Goal: Find specific page/section: Find specific page/section

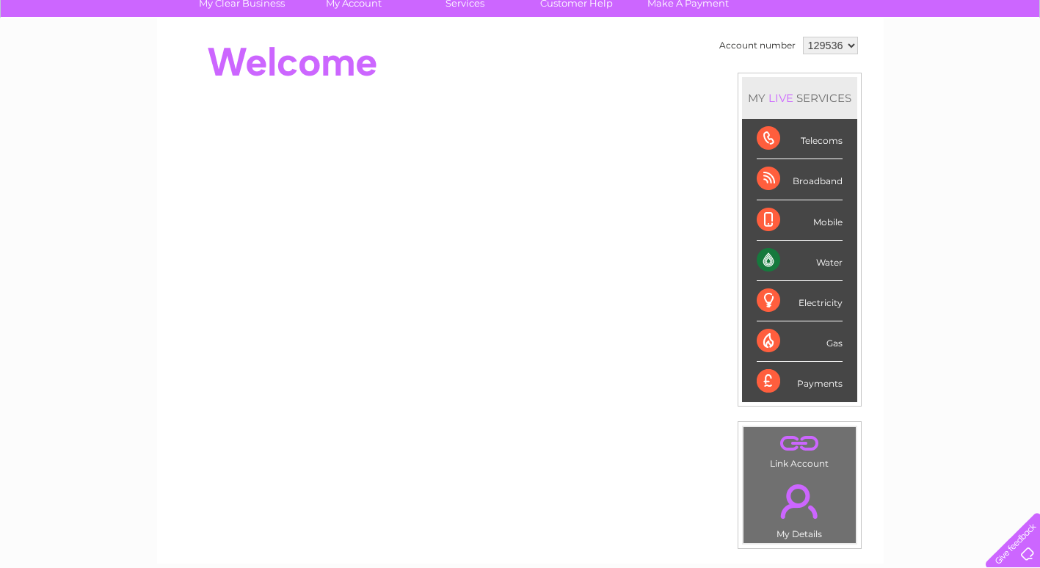
scroll to position [220, 0]
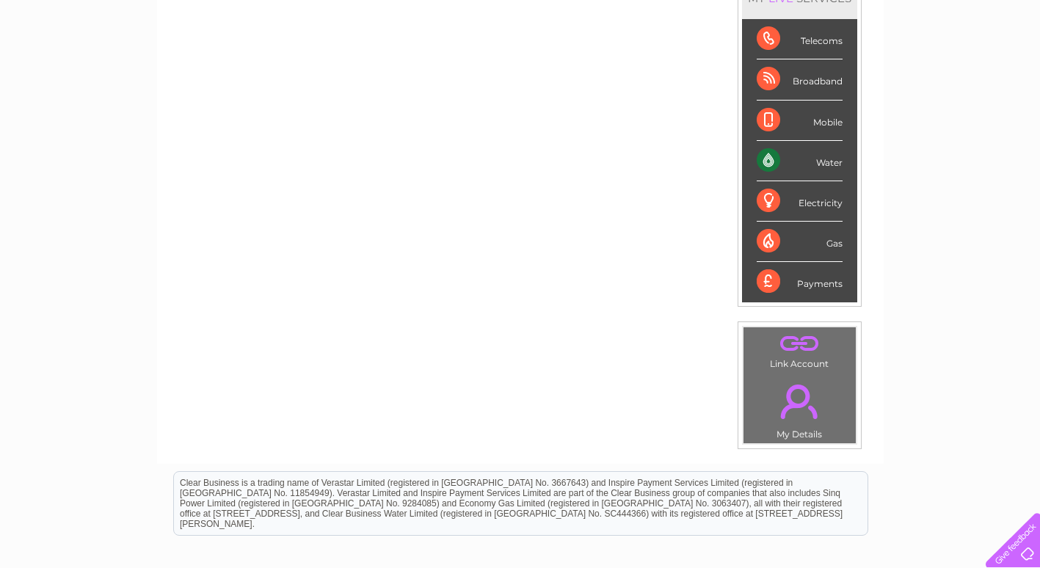
click at [793, 280] on div "Payments" at bounding box center [800, 282] width 86 height 40
click at [795, 280] on div "Payments" at bounding box center [800, 282] width 86 height 40
click at [824, 282] on div "Payments" at bounding box center [800, 282] width 86 height 40
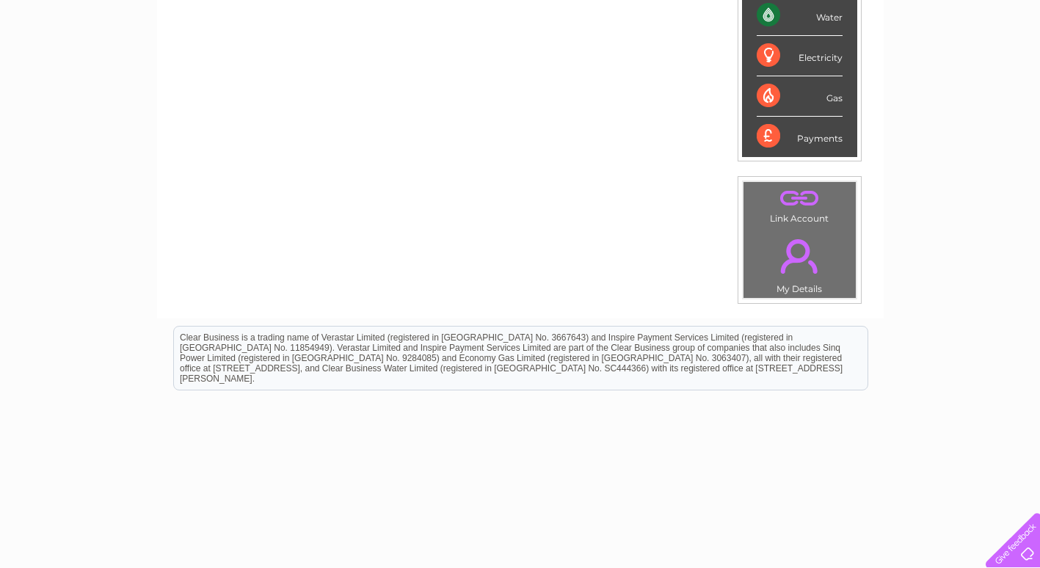
scroll to position [367, 0]
click at [794, 256] on link "." at bounding box center [799, 254] width 105 height 51
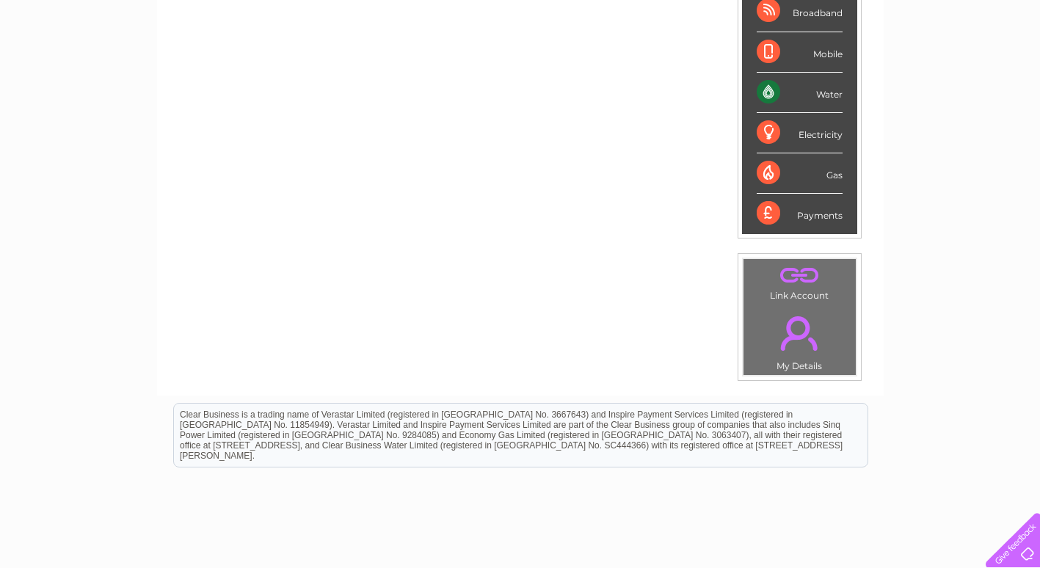
scroll to position [73, 0]
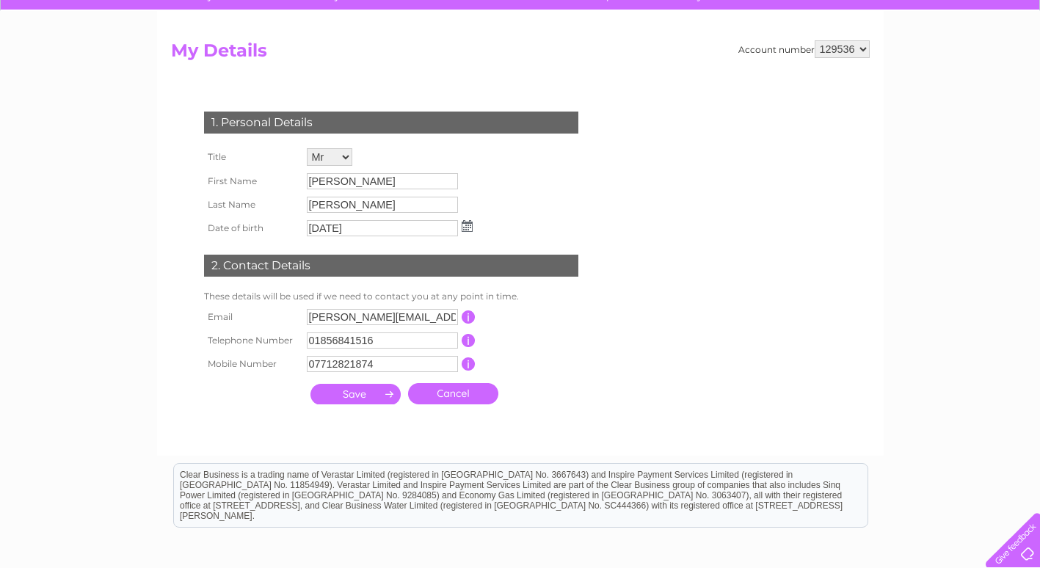
scroll to position [147, 0]
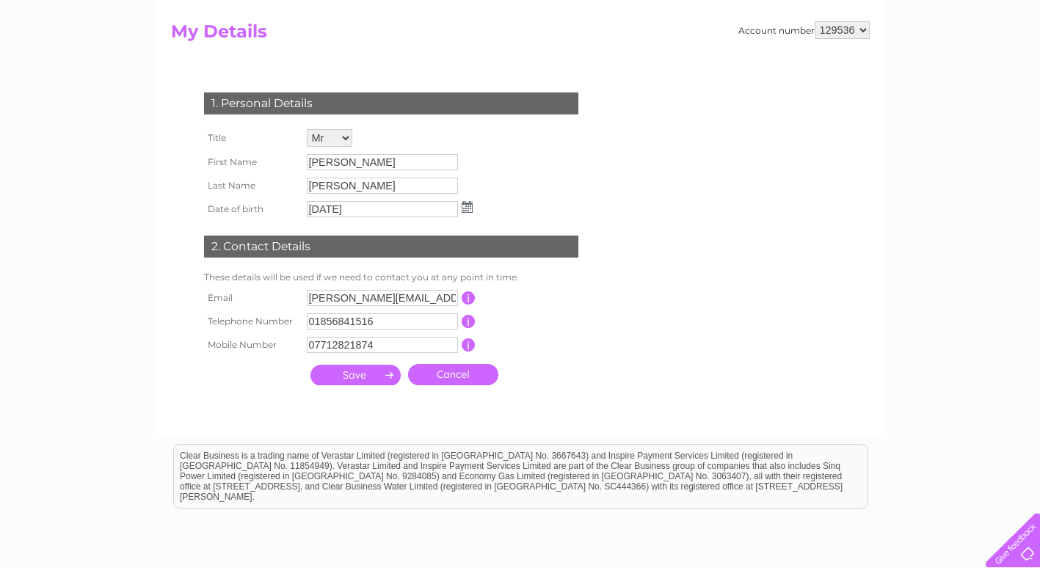
click at [840, 29] on select "129536" at bounding box center [842, 30] width 55 height 18
click at [861, 29] on select "129536" at bounding box center [842, 30] width 55 height 18
click at [815, 21] on select "129536" at bounding box center [842, 30] width 55 height 18
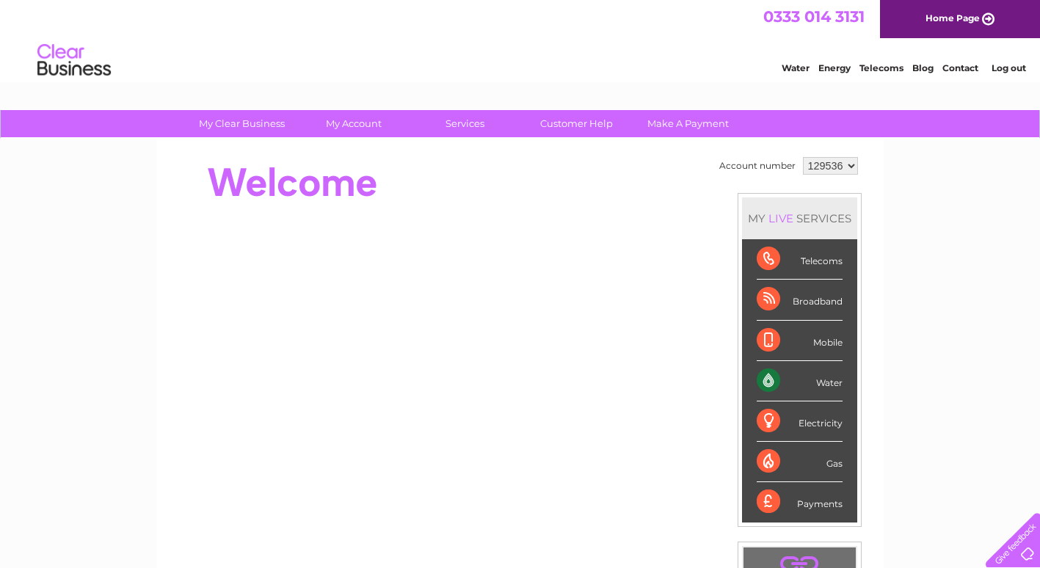
click at [793, 503] on div "Payments" at bounding box center [800, 502] width 86 height 40
click at [789, 491] on div "Payments" at bounding box center [800, 502] width 86 height 40
click at [770, 502] on div "Payments" at bounding box center [800, 502] width 86 height 40
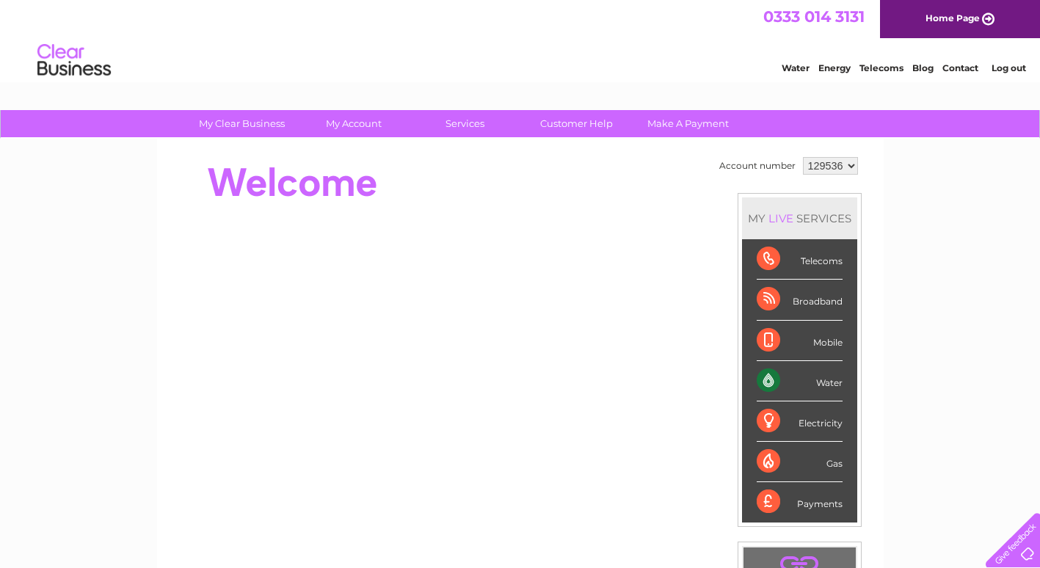
click at [798, 455] on div "Gas" at bounding box center [800, 462] width 86 height 40
click at [764, 503] on div "Payments" at bounding box center [800, 502] width 86 height 40
click at [765, 501] on div "Payments" at bounding box center [800, 502] width 86 height 40
copy div "Payments"
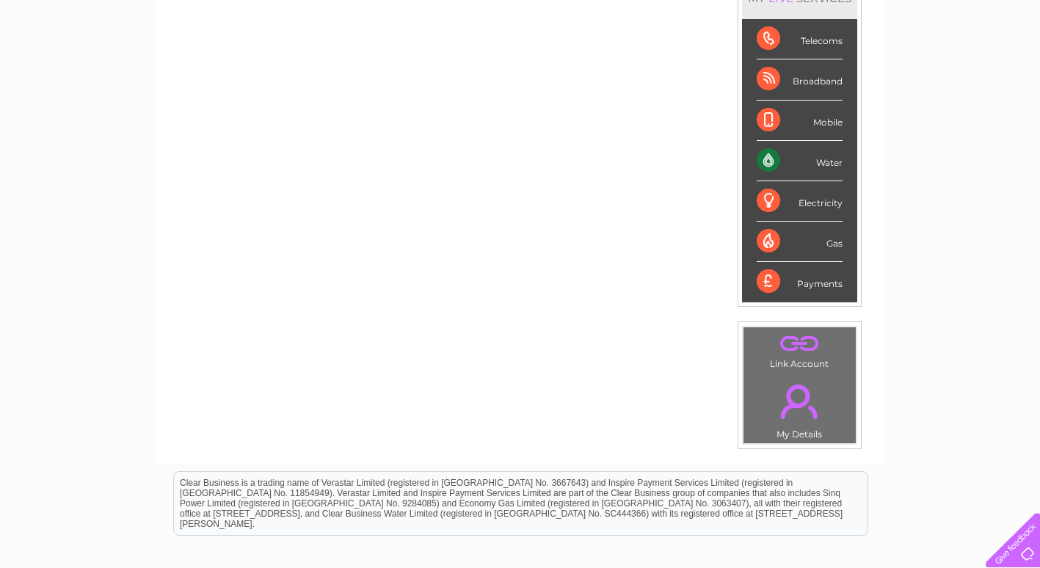
scroll to position [147, 0]
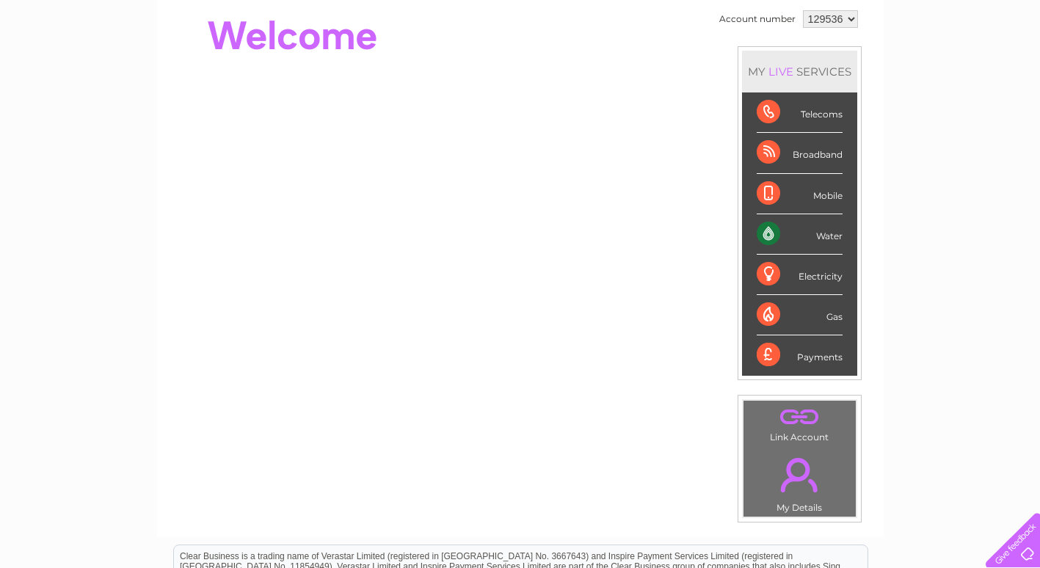
click at [804, 70] on div "MY LIVE SERVICES" at bounding box center [799, 72] width 115 height 42
drag, startPoint x: 804, startPoint y: 70, endPoint x: 796, endPoint y: 73, distance: 9.5
click at [796, 73] on div "MY LIVE SERVICES" at bounding box center [799, 72] width 115 height 42
click at [790, 77] on div "LIVE" at bounding box center [780, 72] width 31 height 14
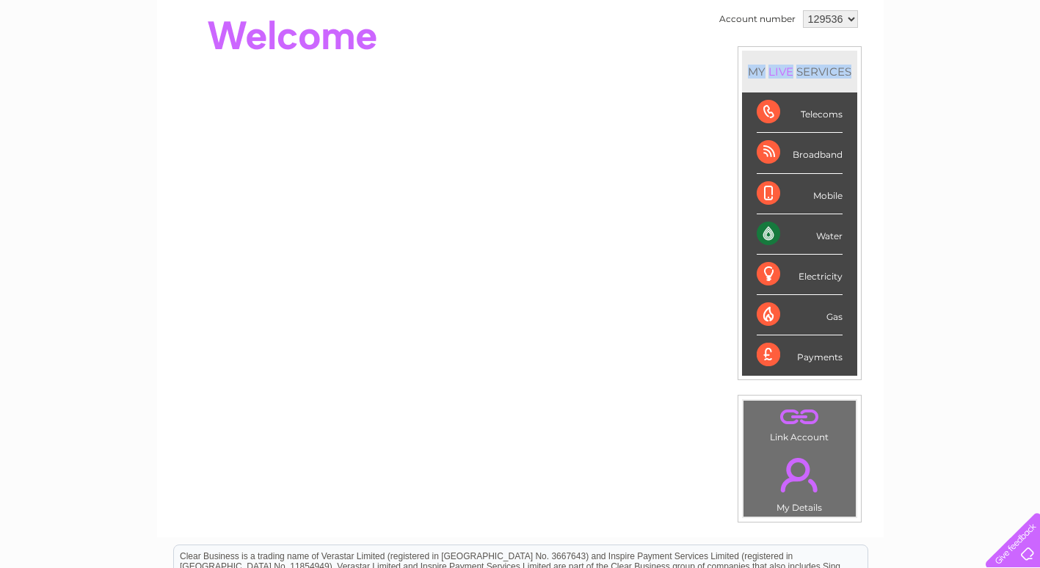
click at [790, 77] on div "LIVE" at bounding box center [780, 72] width 31 height 14
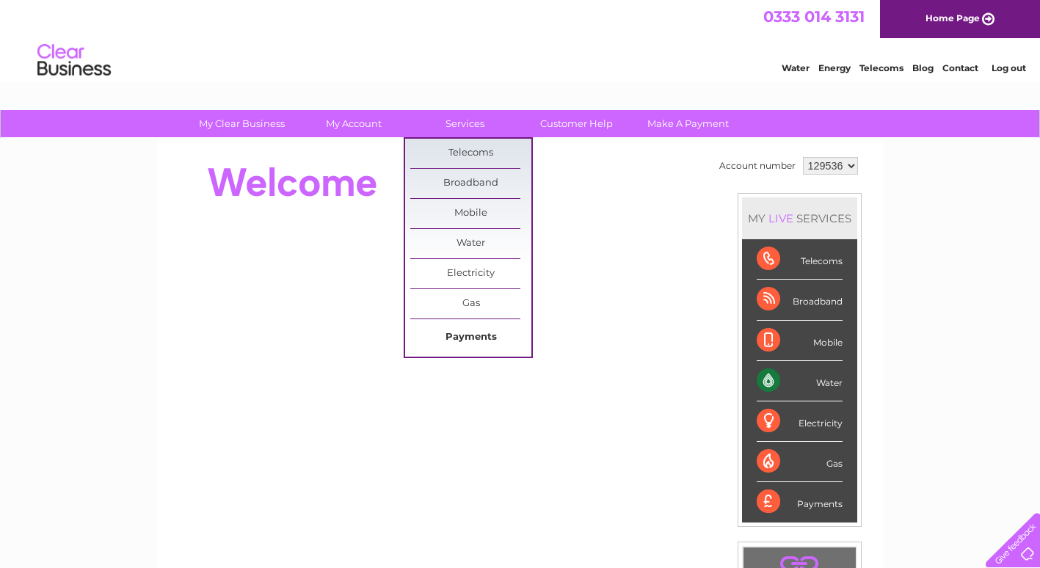
click at [471, 335] on link "Payments" at bounding box center [470, 337] width 121 height 29
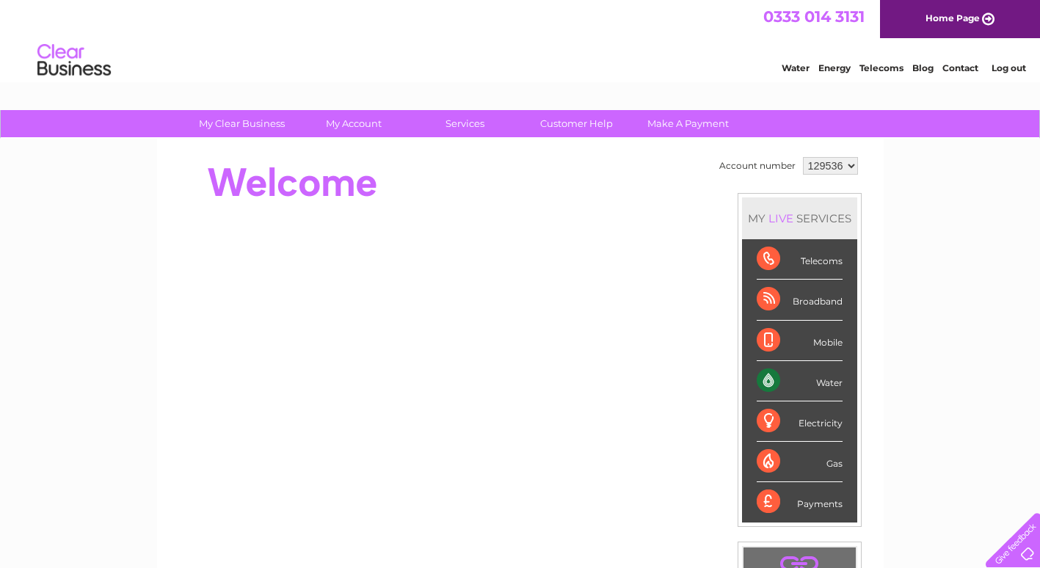
click at [787, 501] on div "Payments" at bounding box center [800, 502] width 86 height 40
click at [790, 501] on div "Payments" at bounding box center [800, 502] width 86 height 40
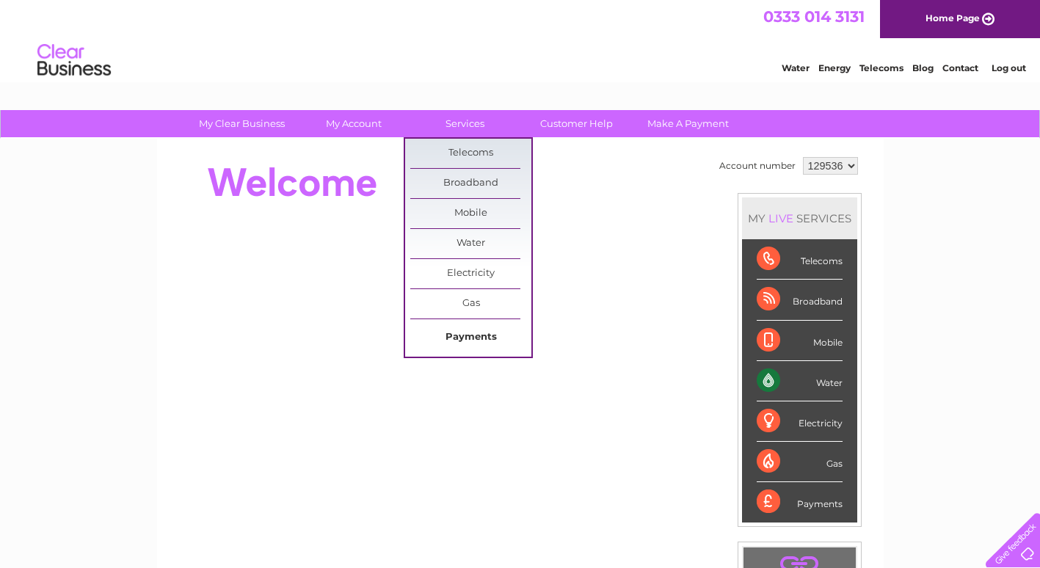
click at [461, 333] on link "Payments" at bounding box center [470, 337] width 121 height 29
click at [459, 330] on link "Payments" at bounding box center [470, 337] width 121 height 29
click at [476, 336] on link "Payments" at bounding box center [470, 337] width 121 height 29
